Goal: Task Accomplishment & Management: Complete application form

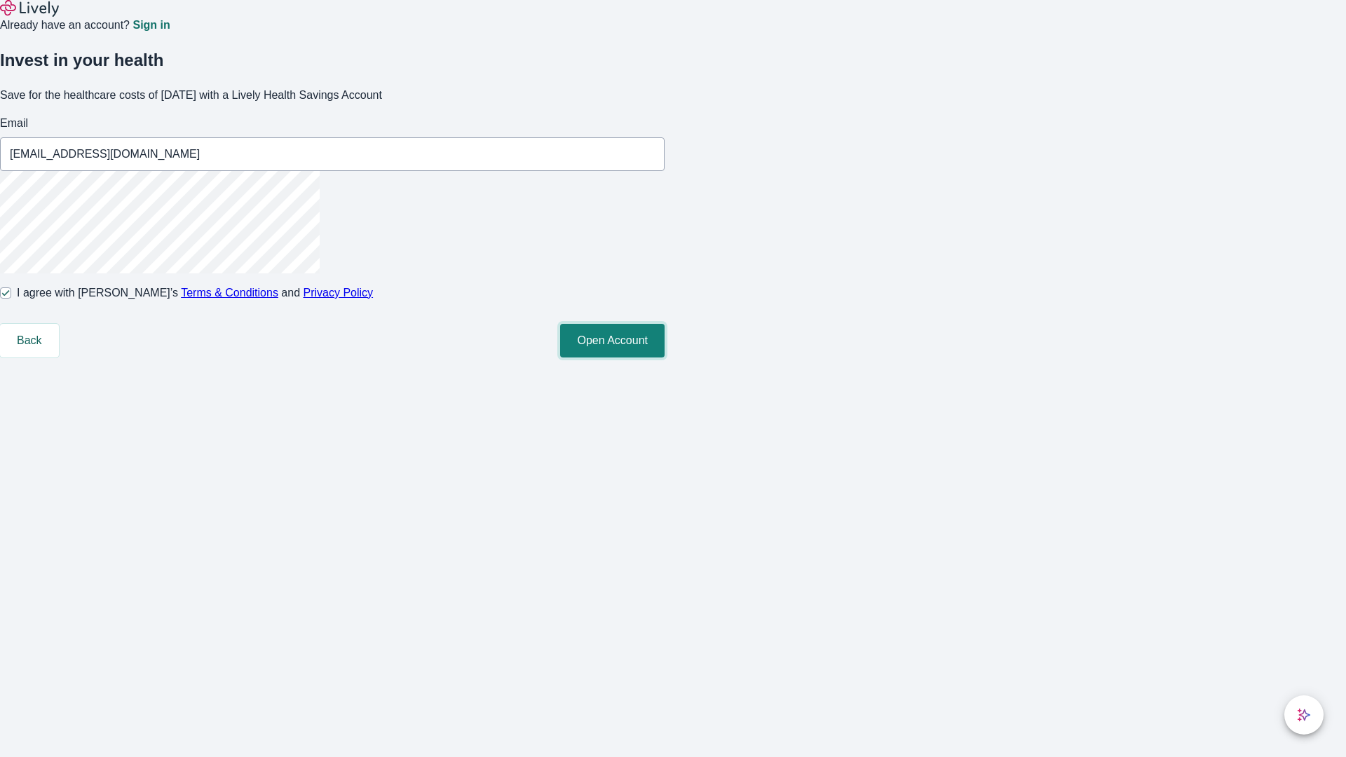
click at [665, 358] on button "Open Account" at bounding box center [612, 341] width 104 height 34
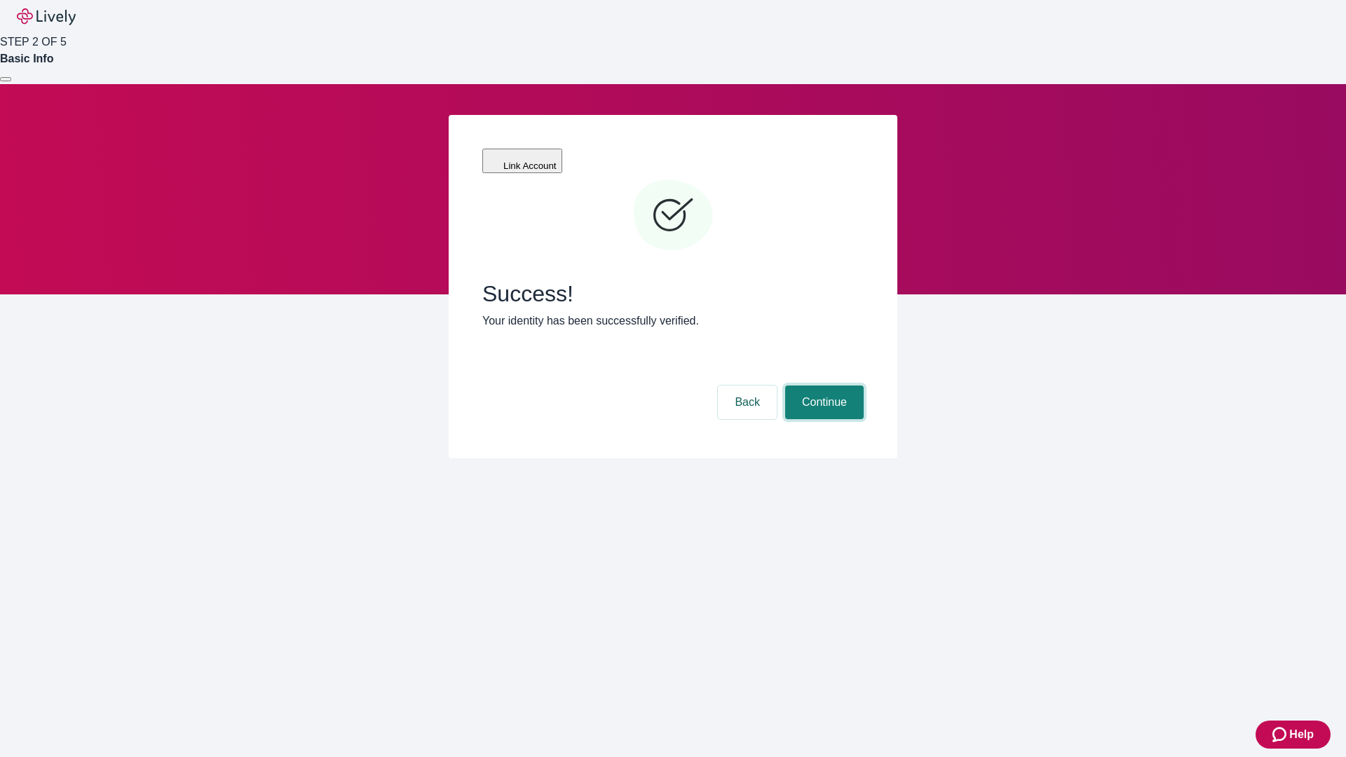
click at [822, 386] on button "Continue" at bounding box center [824, 403] width 79 height 34
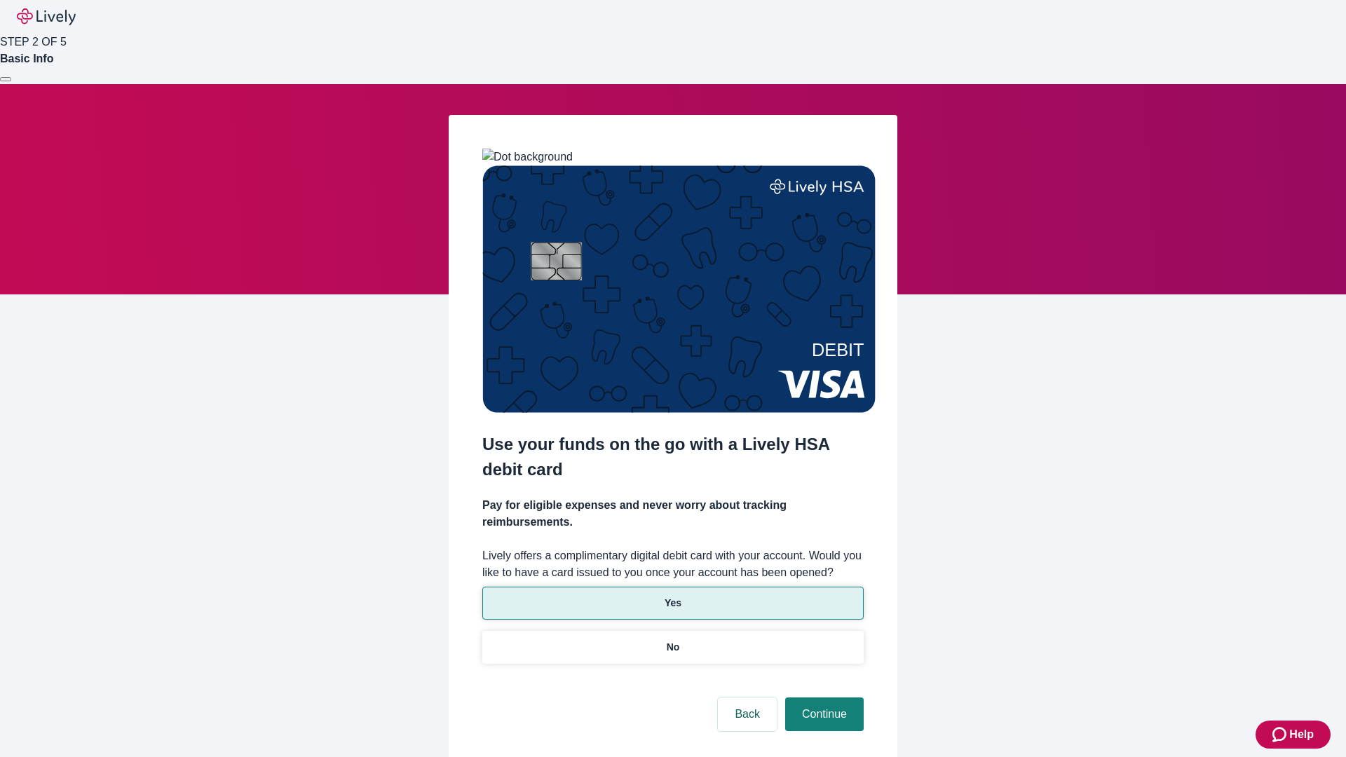
click at [672, 596] on p "Yes" at bounding box center [673, 603] width 17 height 15
click at [822, 698] on button "Continue" at bounding box center [824, 715] width 79 height 34
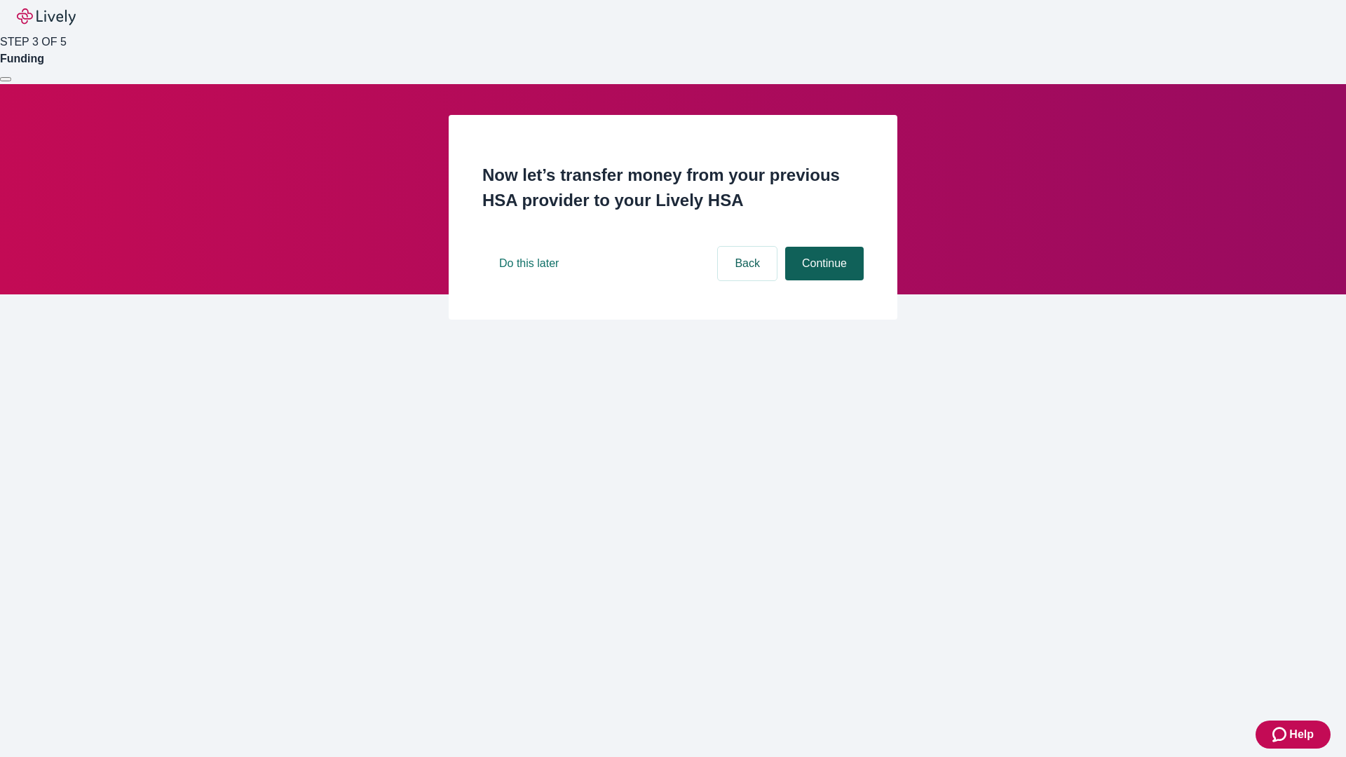
click at [822, 280] on button "Continue" at bounding box center [824, 264] width 79 height 34
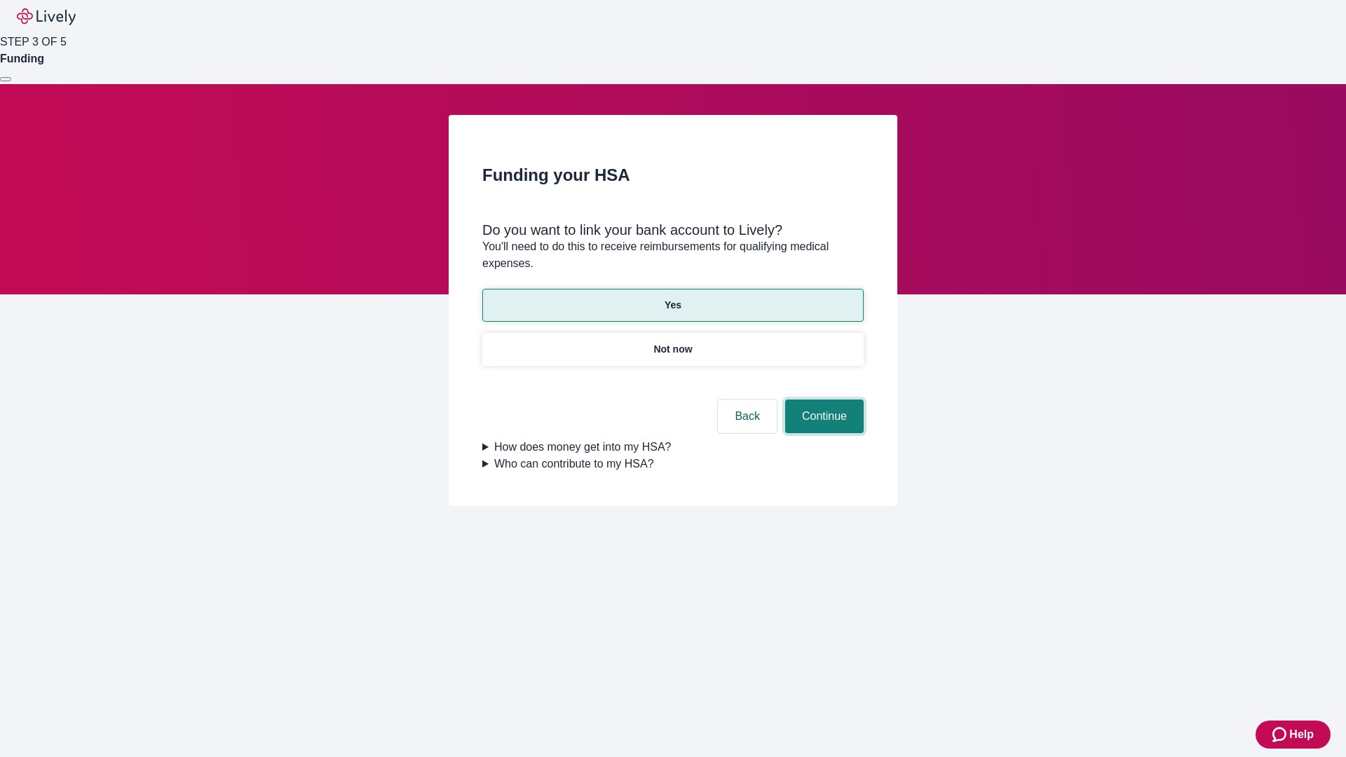
click at [822, 400] on button "Continue" at bounding box center [824, 417] width 79 height 34
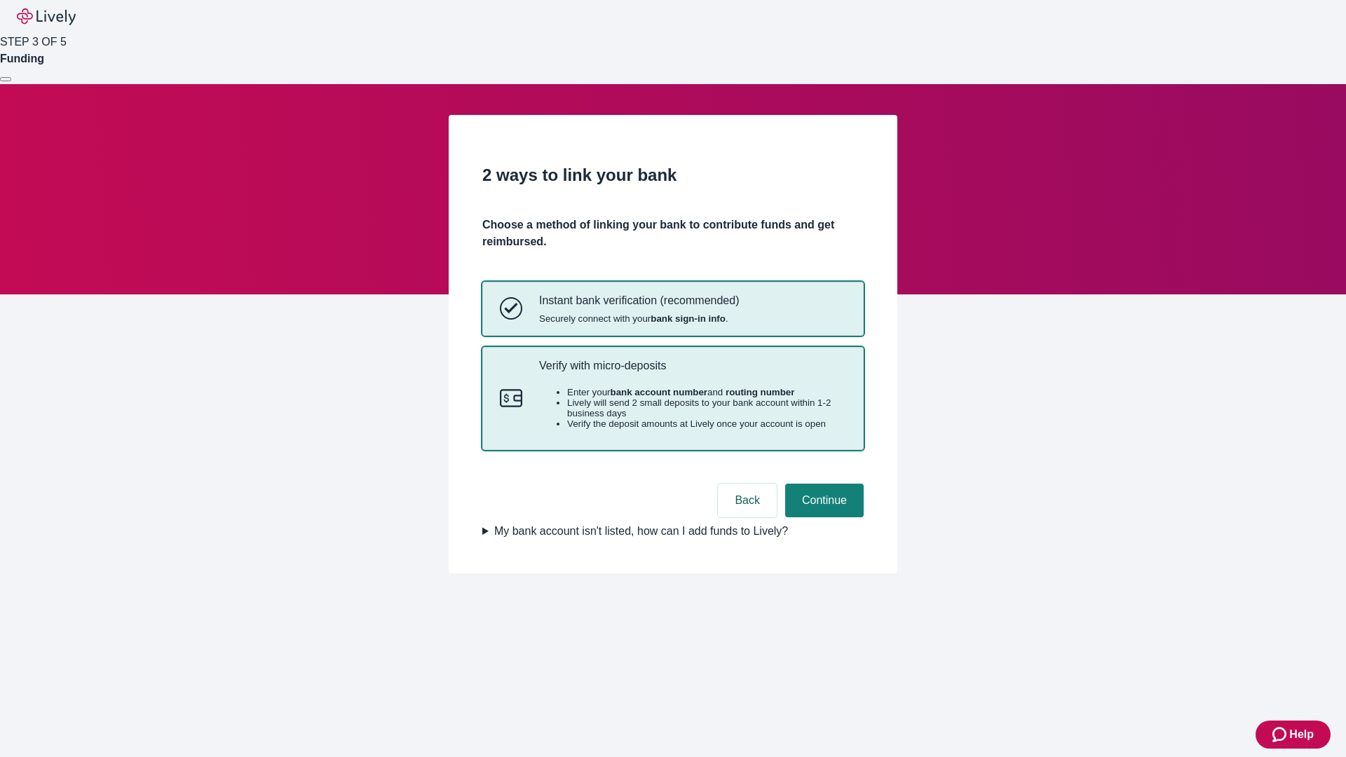
click at [692, 372] on p "Verify with micro-deposits" at bounding box center [692, 365] width 307 height 13
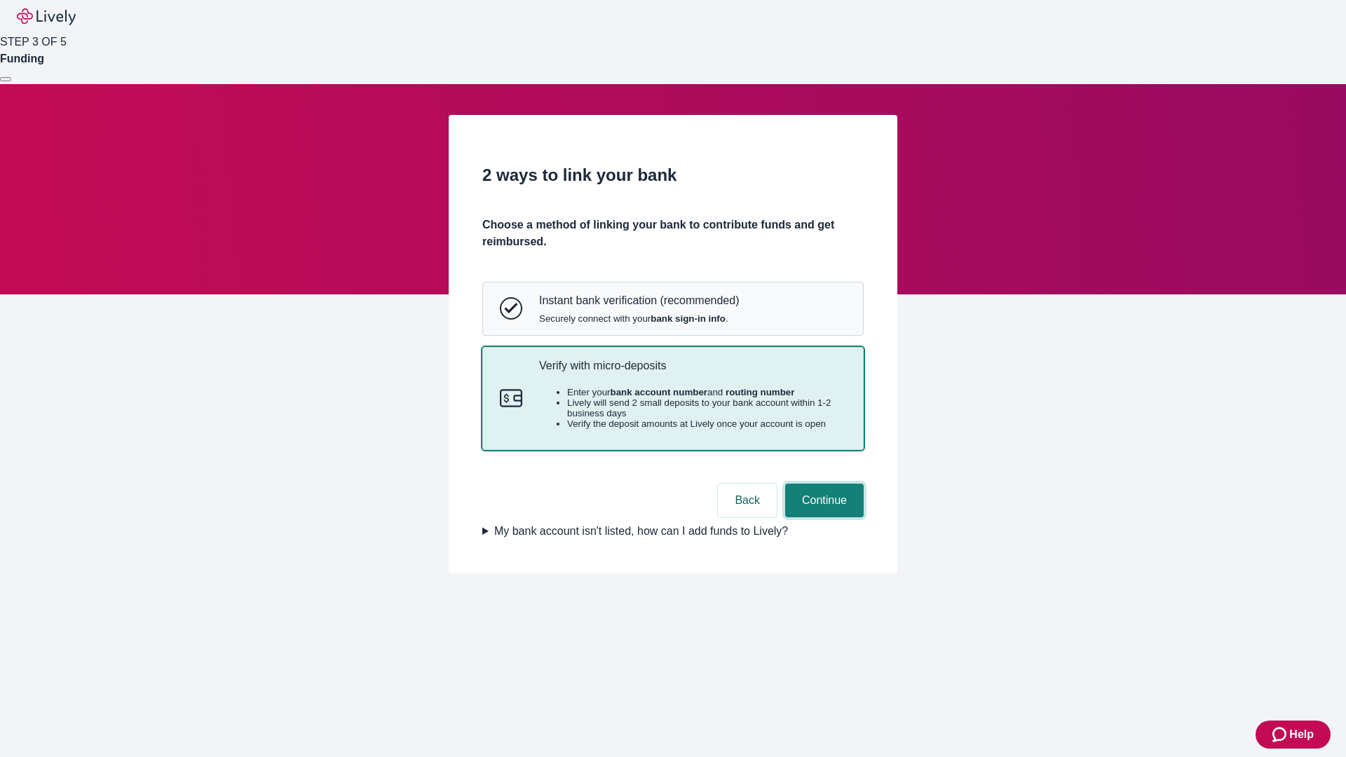
click at [822, 517] on button "Continue" at bounding box center [824, 501] width 79 height 34
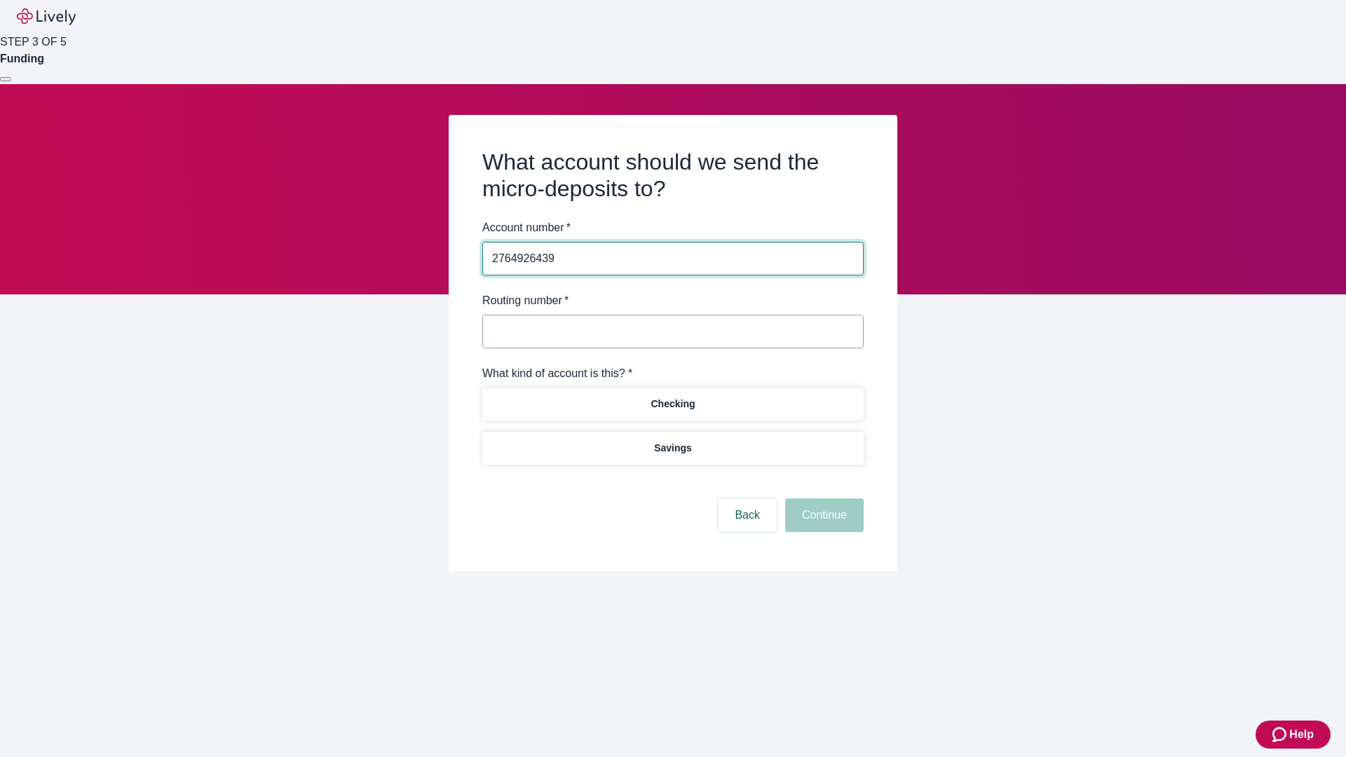
type input "2764926439"
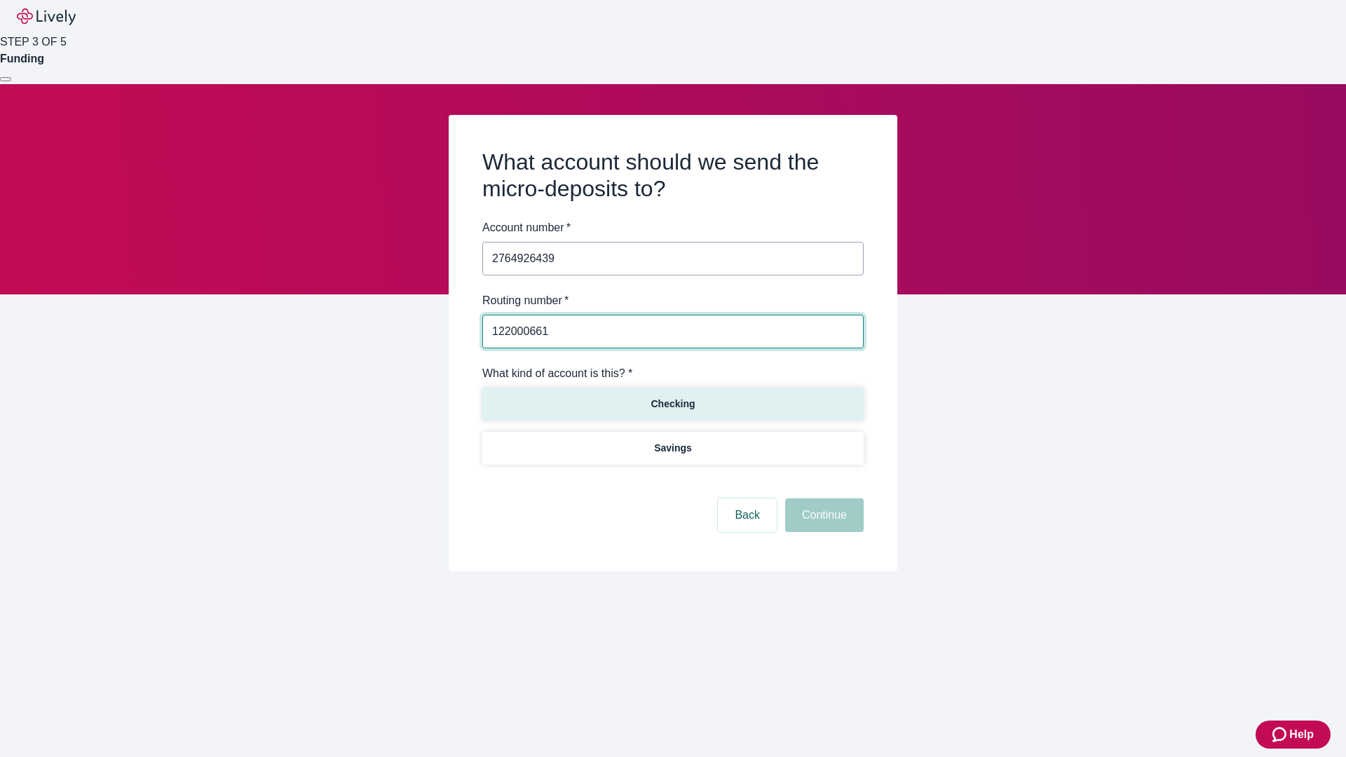
type input "122000661"
click at [672, 403] on p "Checking" at bounding box center [673, 404] width 44 height 15
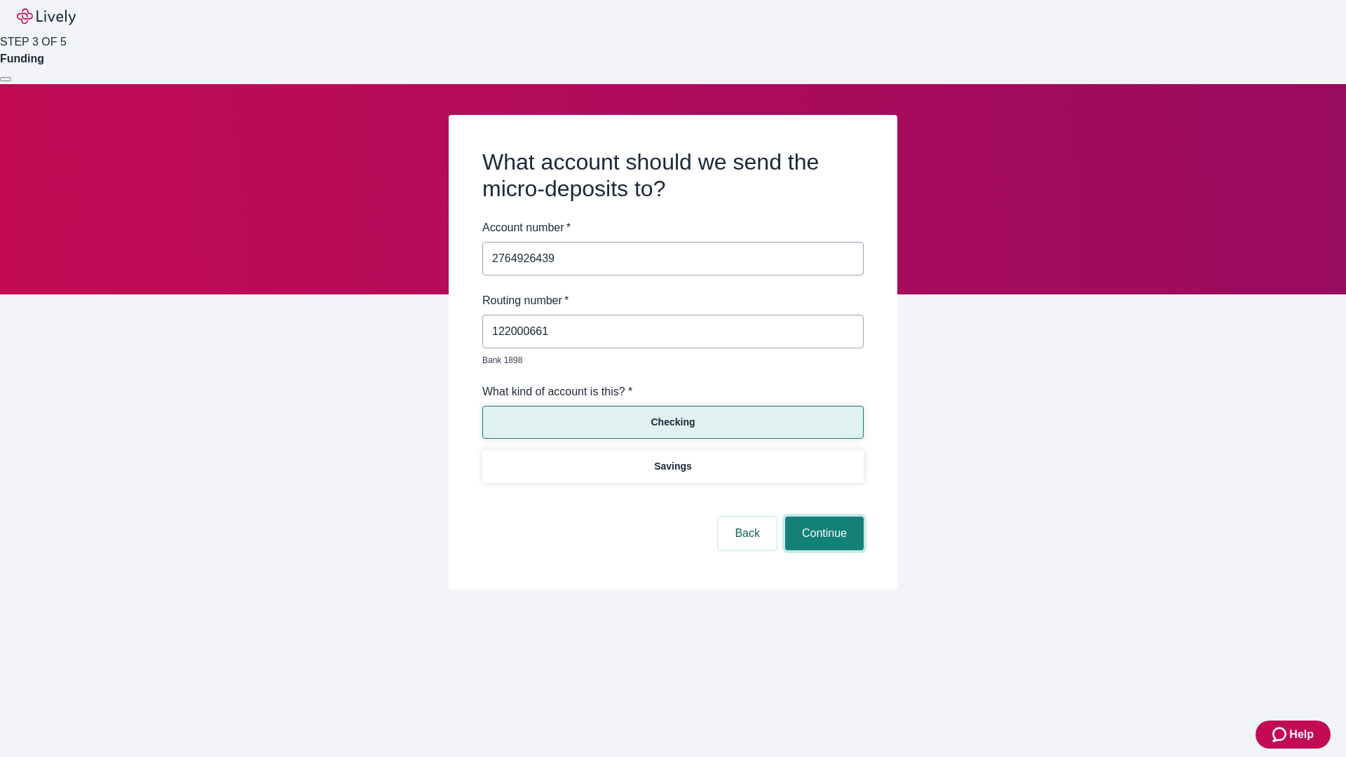
click at [822, 517] on button "Continue" at bounding box center [824, 534] width 79 height 34
